Goal: Navigation & Orientation: Find specific page/section

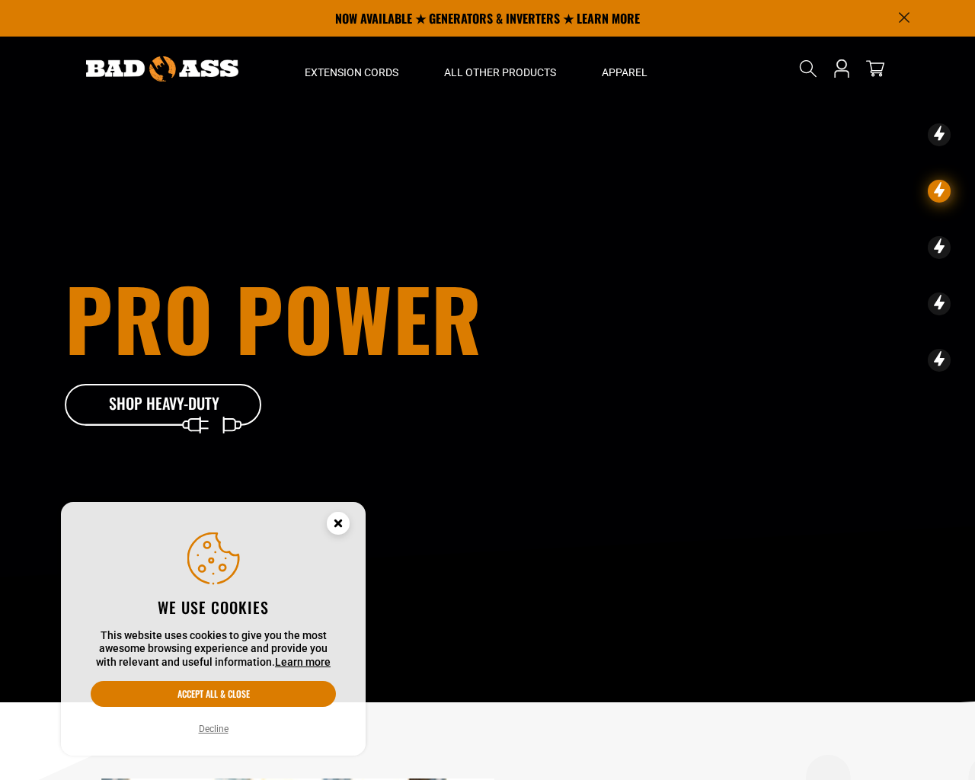
click at [212, 729] on button "Decline" at bounding box center [213, 728] width 39 height 15
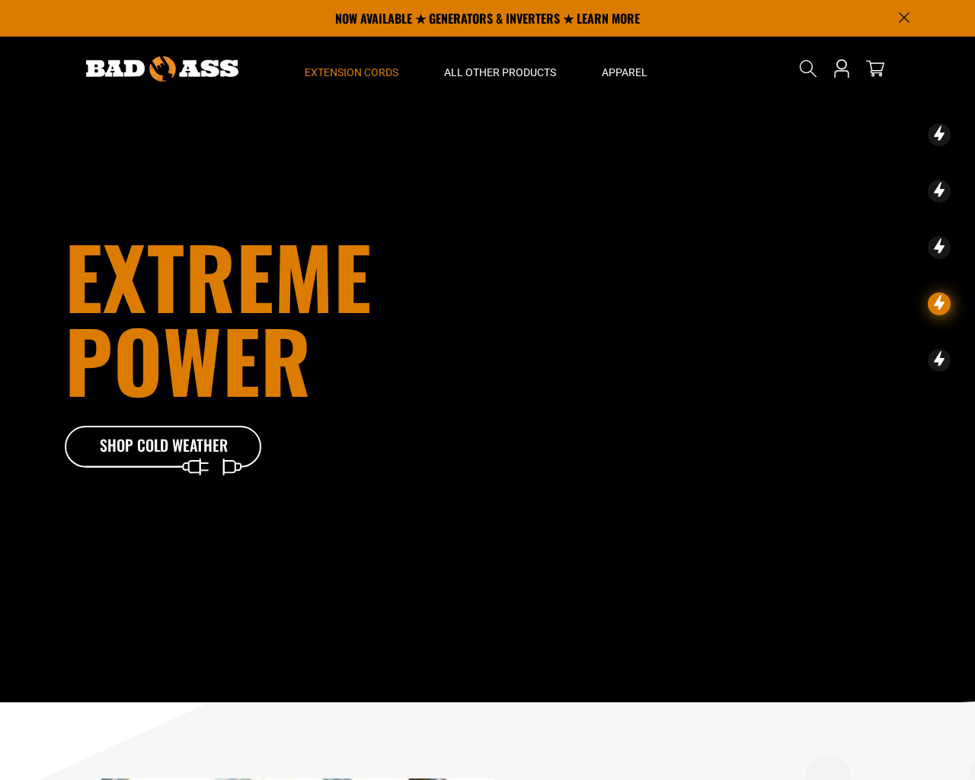
click at [366, 72] on span "Extension Cords" at bounding box center [352, 72] width 94 height 14
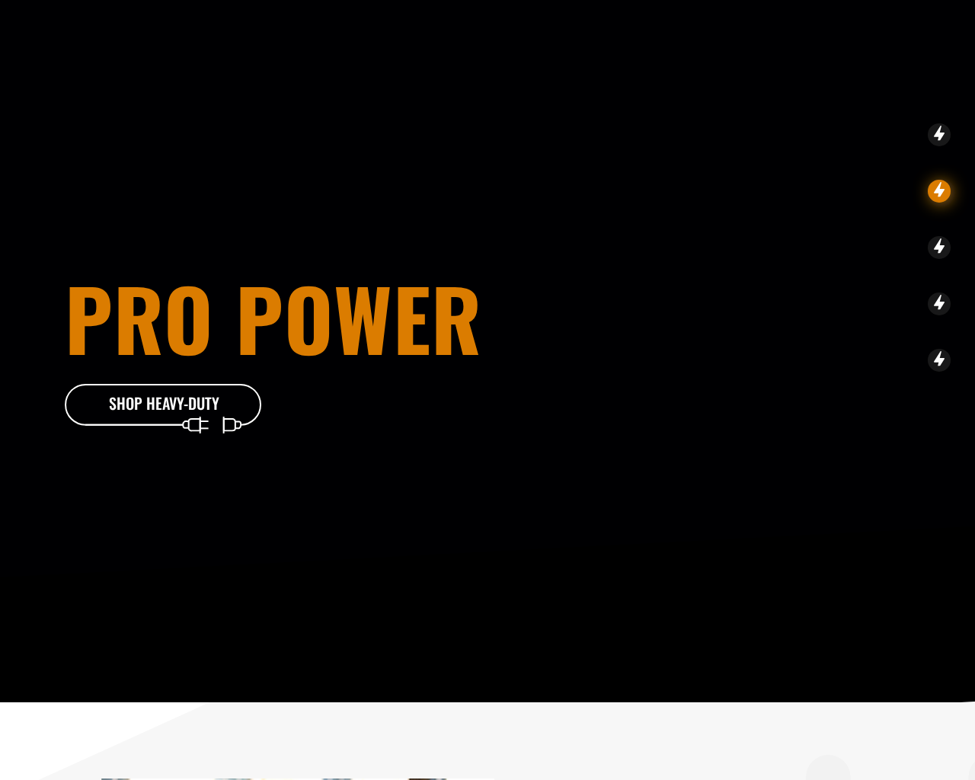
scroll to position [585, 0]
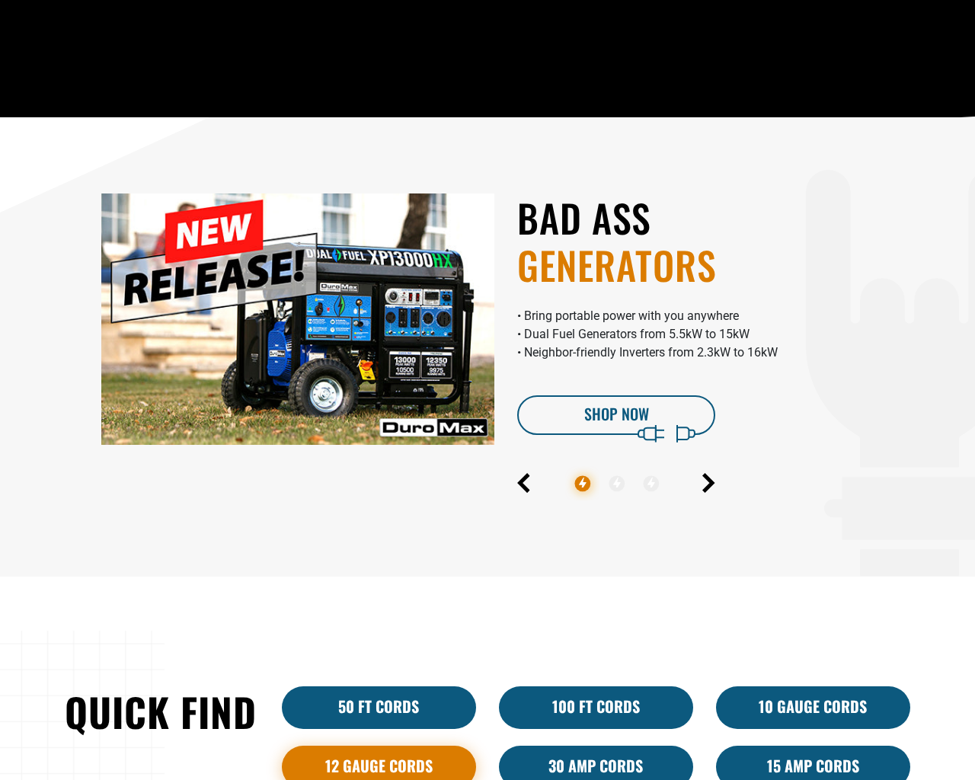
click at [375, 763] on link "12 Gauge Cords" at bounding box center [379, 766] width 194 height 43
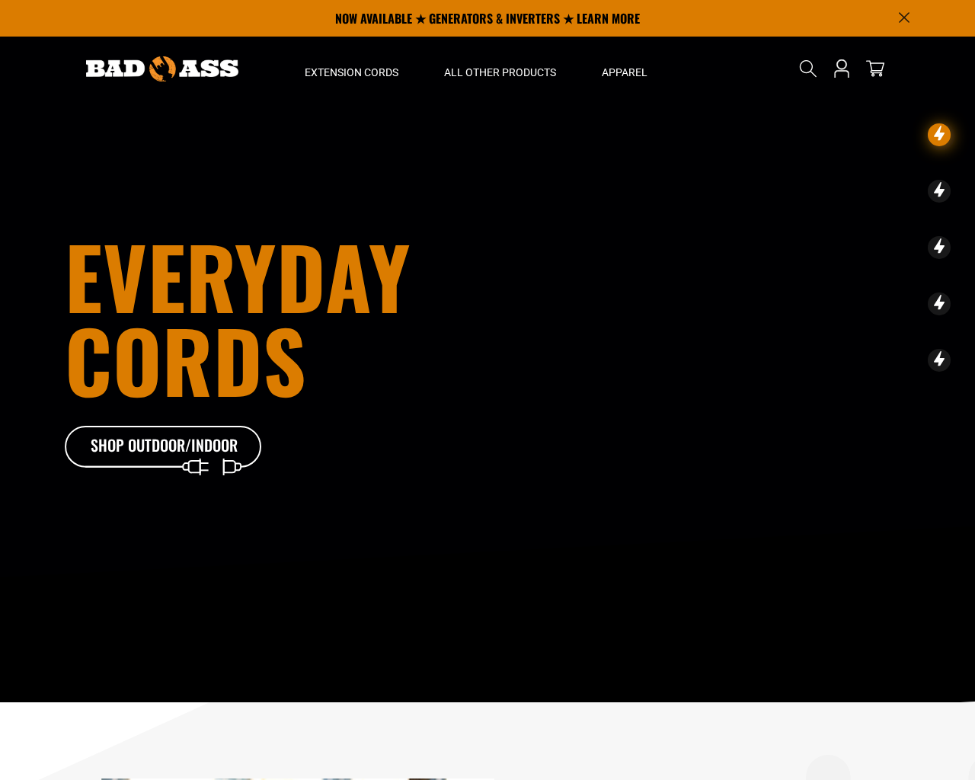
scroll to position [585, 0]
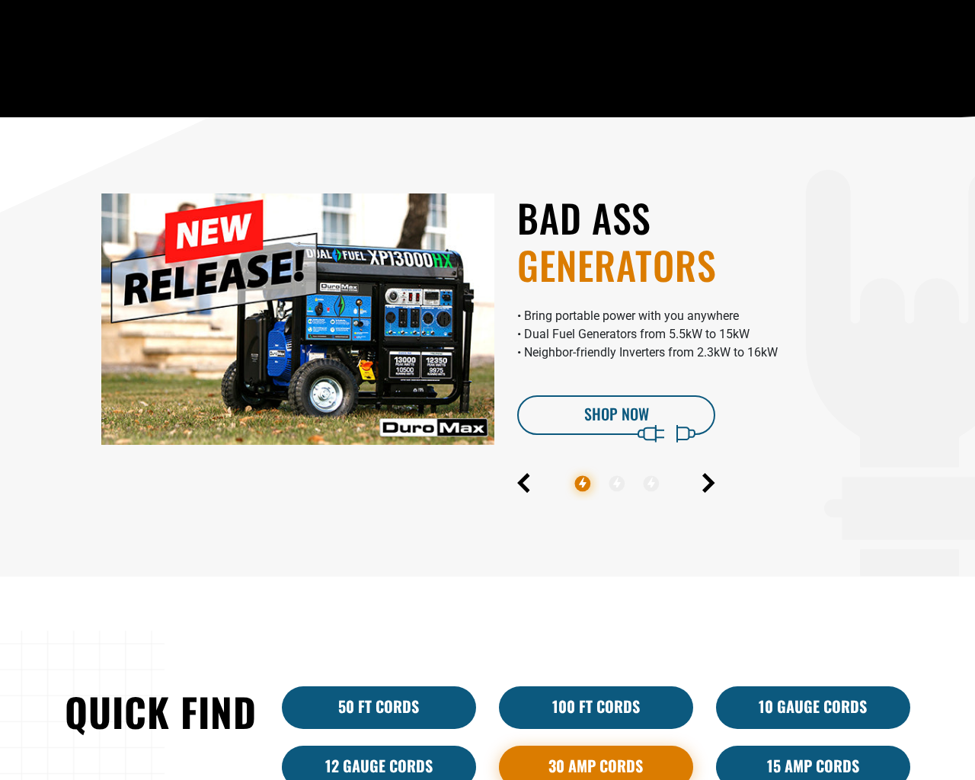
click at [598, 765] on link "30 Amp Cords" at bounding box center [596, 766] width 194 height 43
